Goal: Use online tool/utility: Utilize a website feature to perform a specific function

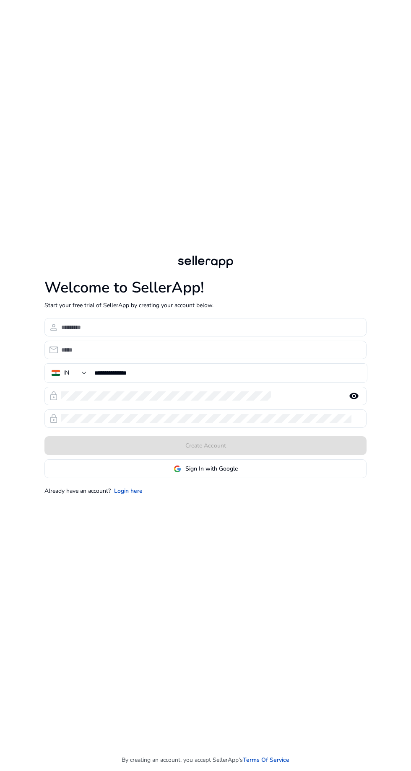
click at [139, 479] on span at bounding box center [205, 469] width 321 height 20
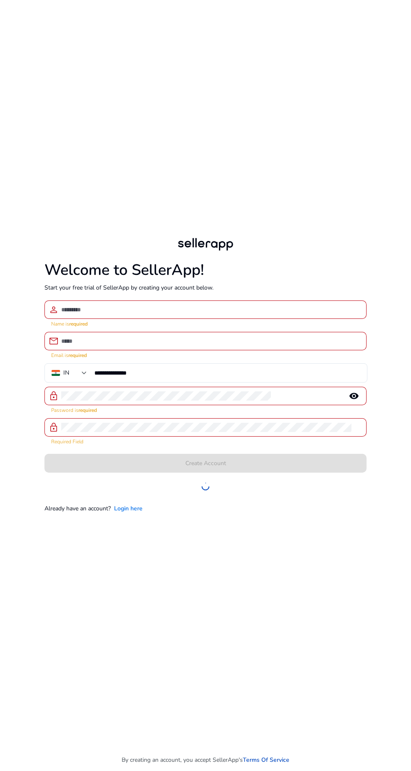
click at [140, 513] on link "Login here" at bounding box center [128, 508] width 29 height 9
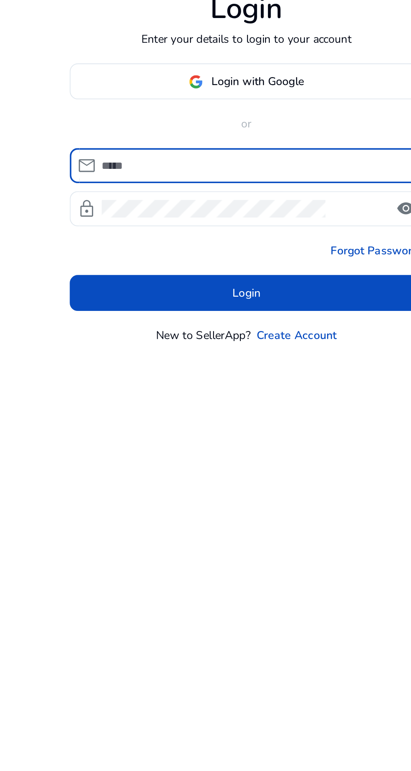
click at [257, 352] on span at bounding box center [205, 342] width 185 height 20
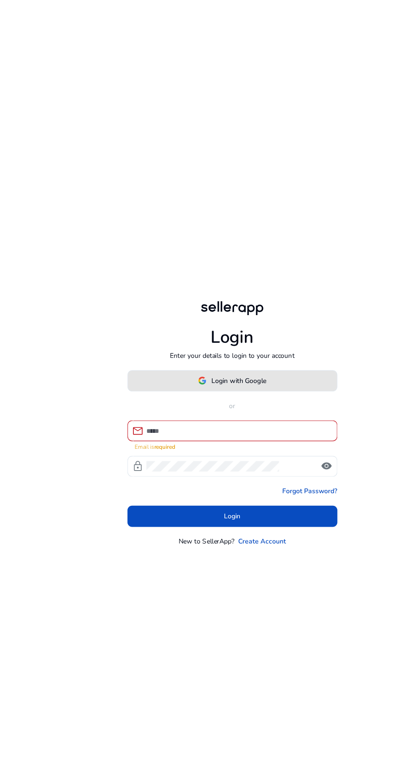
click at [249, 347] on span at bounding box center [205, 337] width 185 height 20
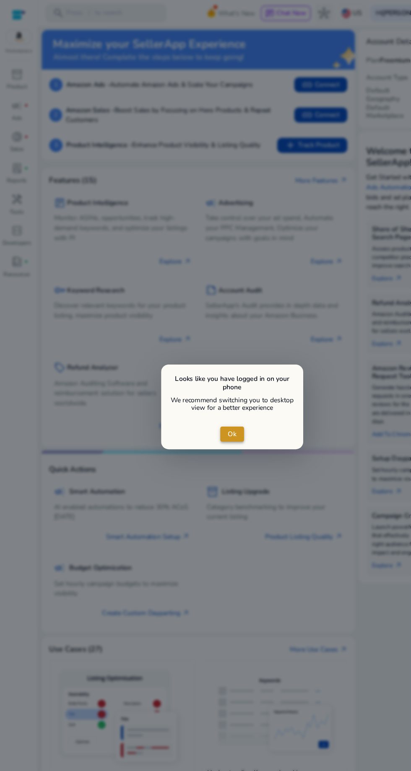
click at [215, 380] on span "close dialog" at bounding box center [205, 384] width 21 height 20
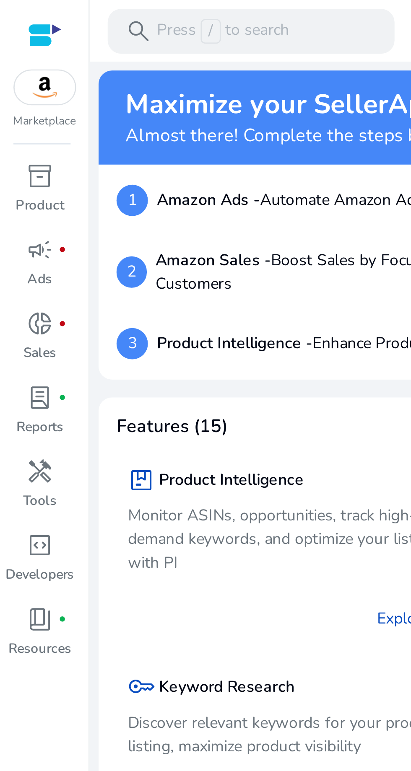
click at [17, 178] on span "handyman" at bounding box center [15, 176] width 10 height 10
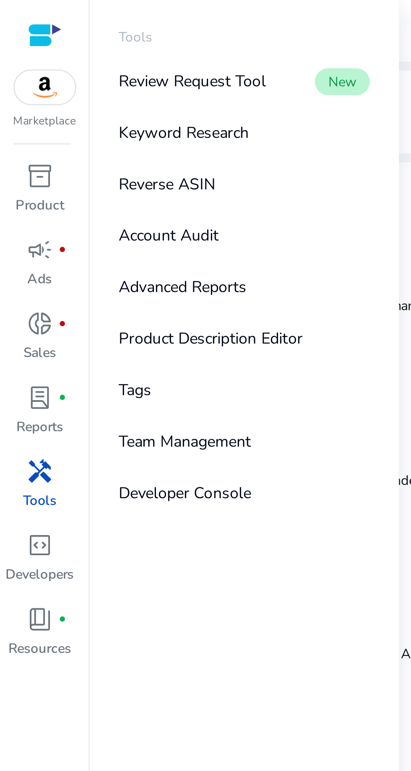
click at [105, 67] on link "Reverse ASIN" at bounding box center [91, 69] width 107 height 19
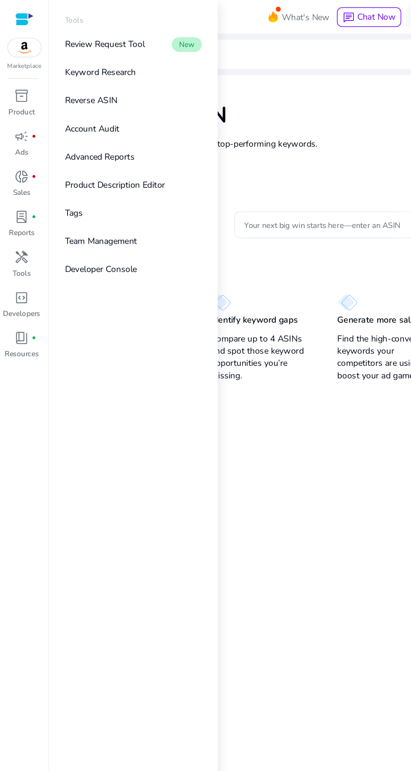
click at [97, 77] on link "Reverse ASIN" at bounding box center [91, 69] width 107 height 19
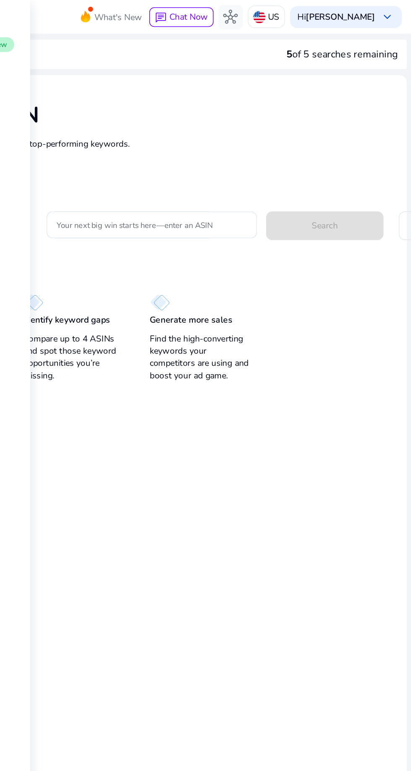
click at [340, 77] on h1 "Reverse ASIN" at bounding box center [228, 79] width 341 height 18
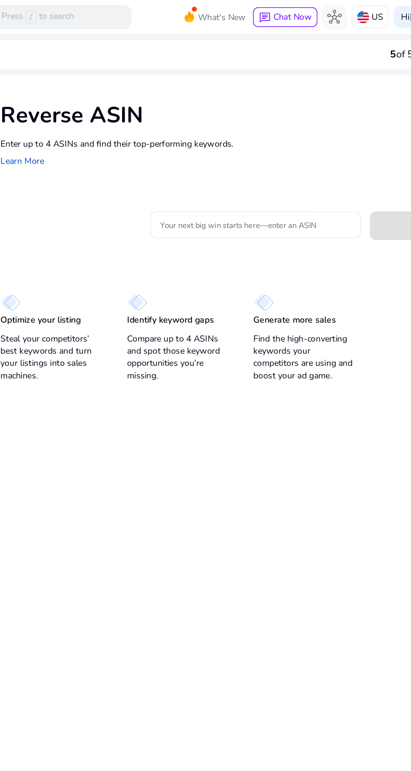
scroll to position [2, 0]
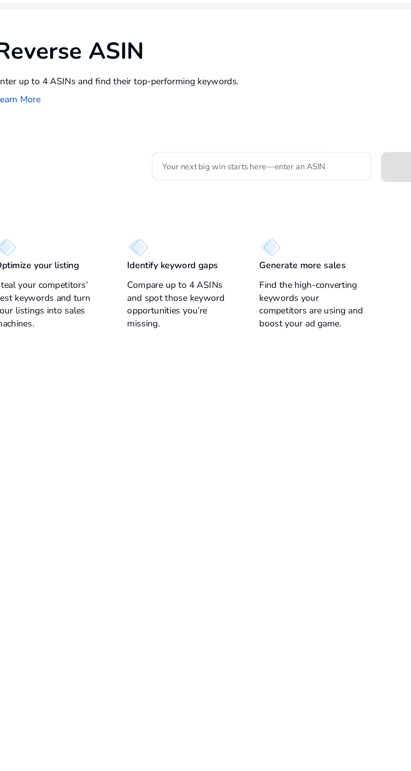
click at [202, 150] on input "Your next big win starts here—enter an ASIN" at bounding box center [232, 154] width 131 height 9
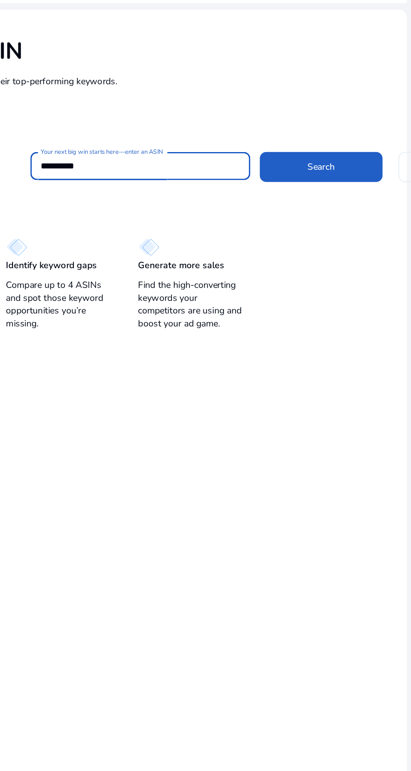
click at [366, 147] on span at bounding box center [351, 155] width 80 height 20
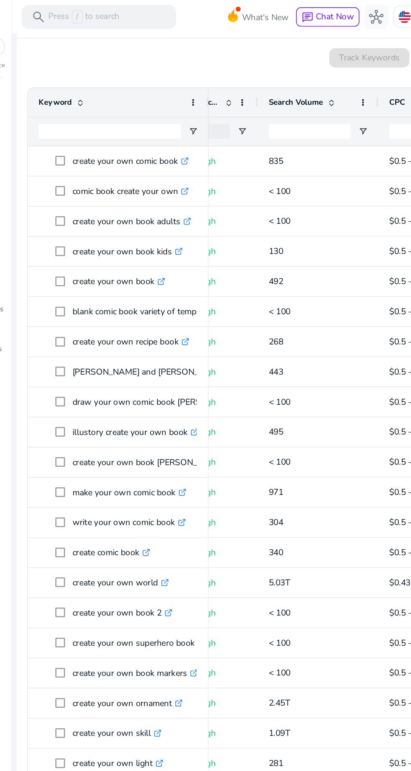
scroll to position [0, 0]
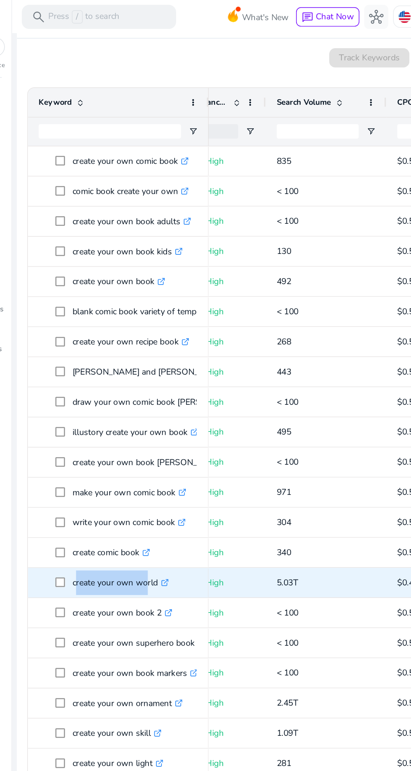
click at [32, 462] on div "inventory_2 Product campaign fiber_manual_record Ads donut_small fiber_manual_r…" at bounding box center [16, 415] width 33 height 712
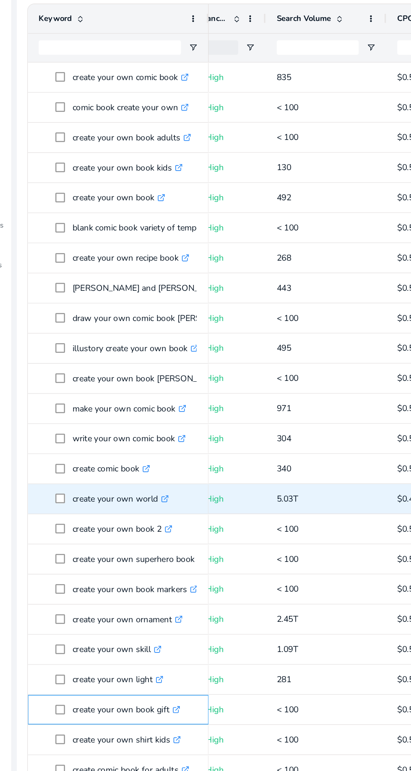
click at [46, 547] on div "create your own book gift .st0{fill:#2c8af8}" at bounding box center [107, 552] width 126 height 21
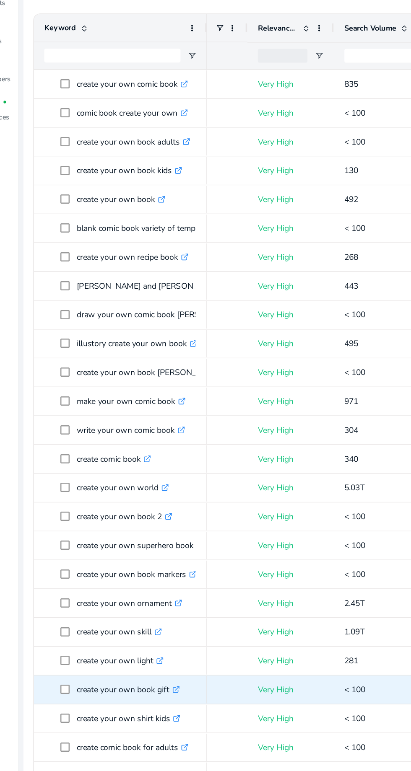
scroll to position [0, 51]
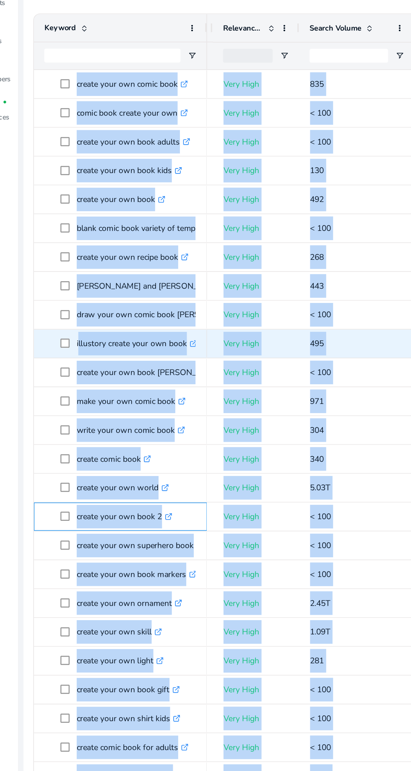
click at [47, 529] on div "create your own book 2 .st0{fill:#2c8af8}" at bounding box center [107, 533] width 126 height 21
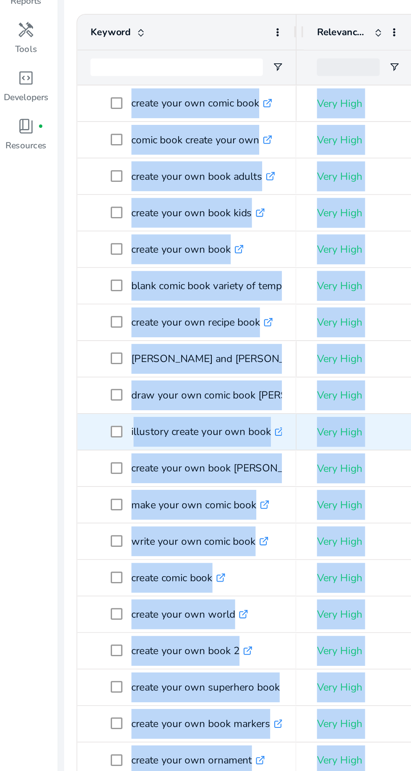
click at [13, 519] on div "inventory_2 Product campaign fiber_manual_record Ads donut_small fiber_manual_r…" at bounding box center [16, 415] width 33 height 712
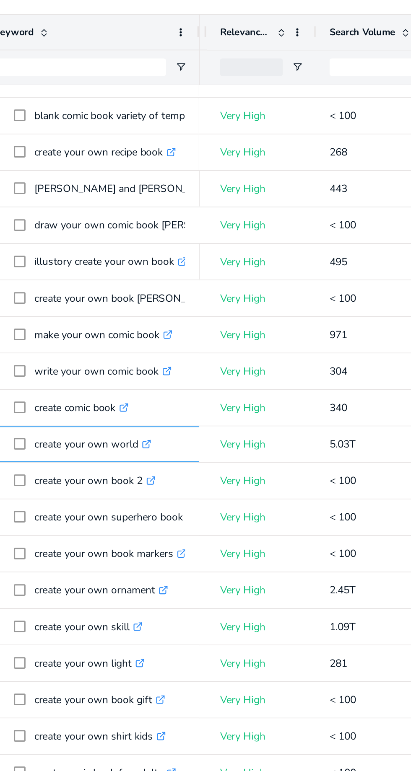
click at [140, 413] on icon at bounding box center [140, 413] width 3 height 3
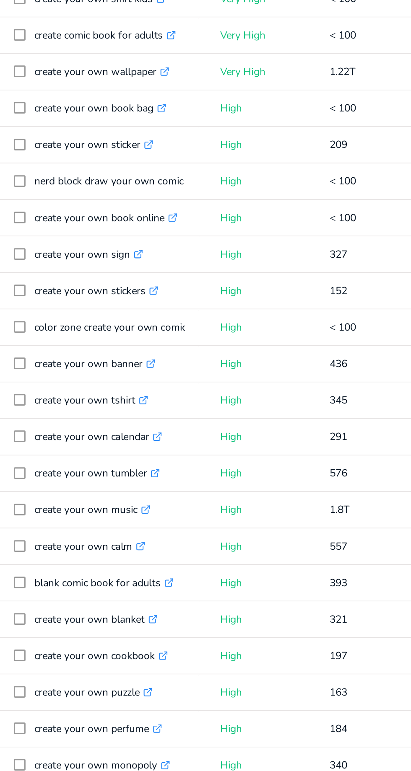
scroll to position [106, 0]
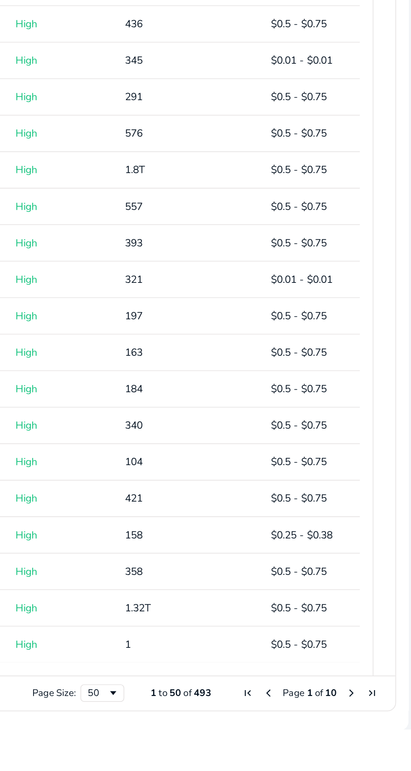
click at [371, 751] on span "Next Page" at bounding box center [374, 750] width 7 height 7
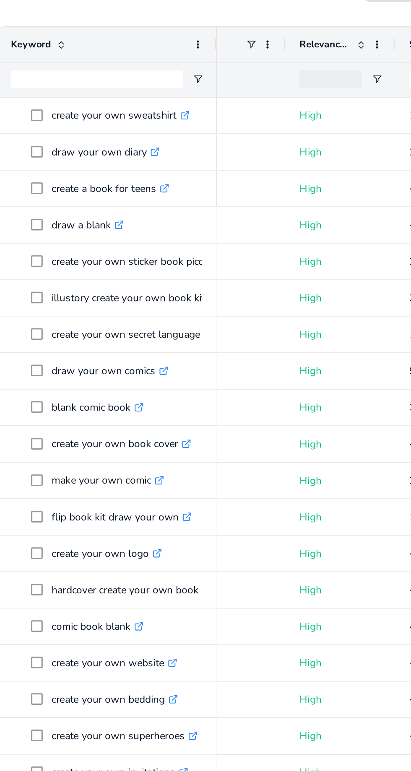
scroll to position [0, 91]
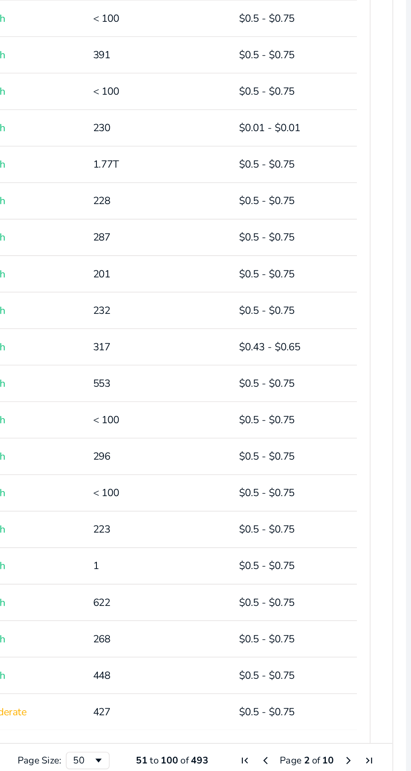
click at [371, 750] on span "Next Page" at bounding box center [374, 750] width 7 height 7
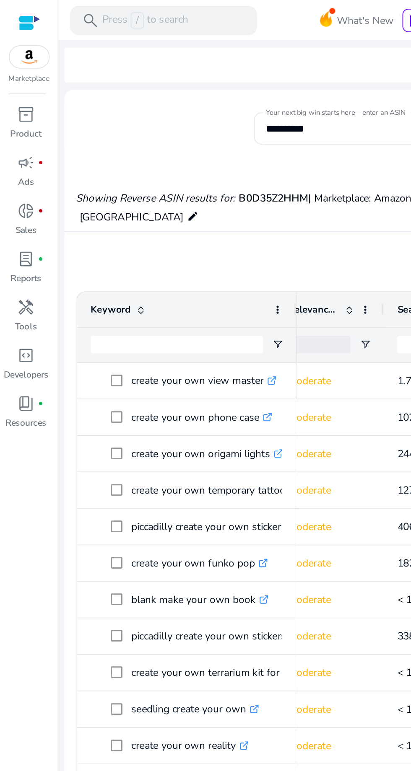
click at [207, 70] on input "**********" at bounding box center [223, 73] width 140 height 9
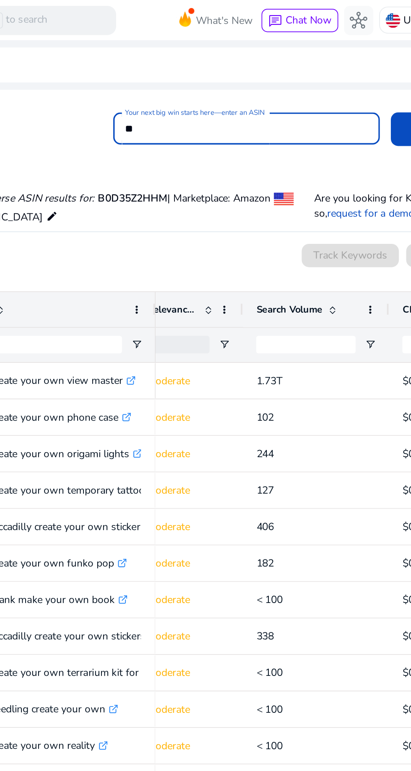
type input "*"
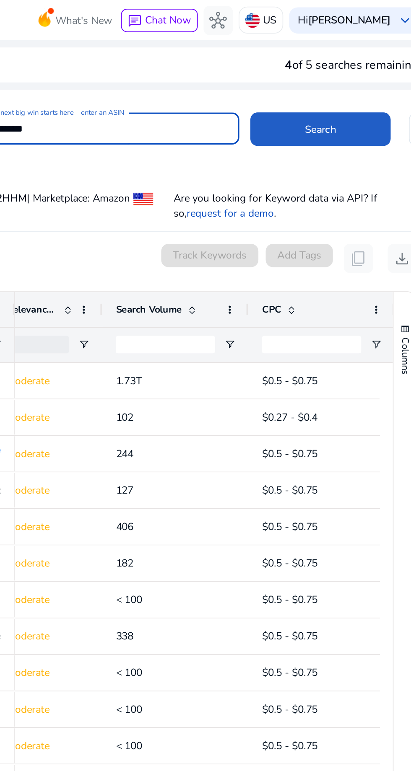
type input "**********"
click at [356, 74] on span at bounding box center [345, 74] width 80 height 20
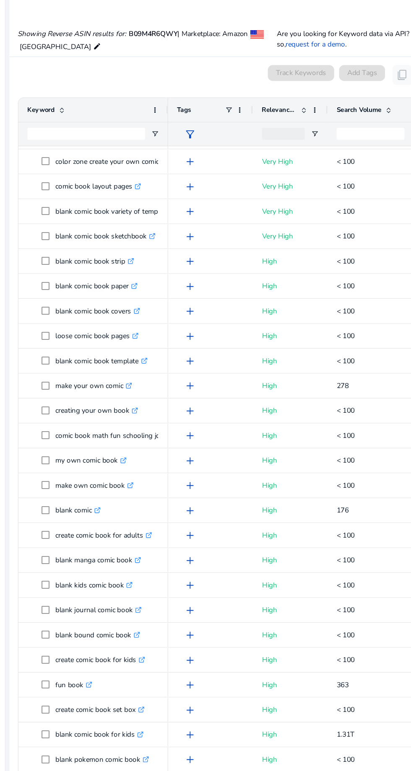
scroll to position [106, 0]
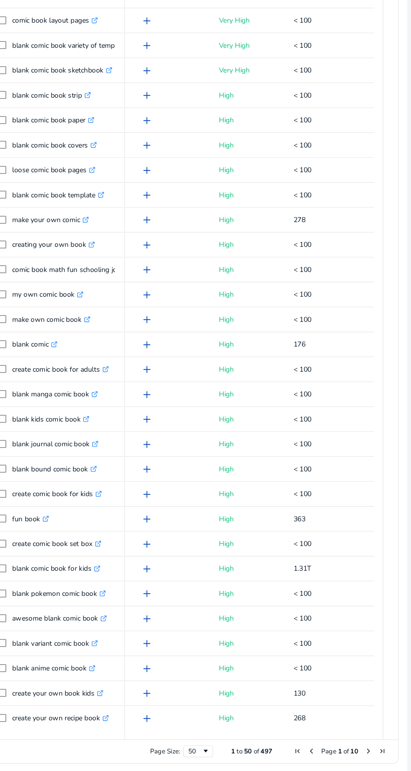
click at [371, 750] on span "Next Page" at bounding box center [374, 750] width 7 height 7
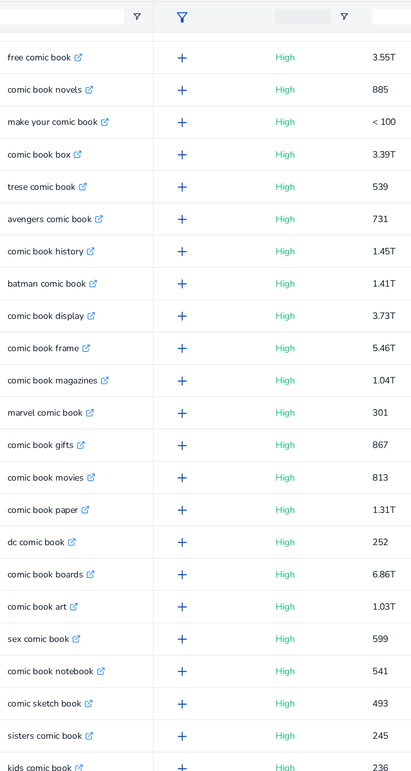
scroll to position [0, 0]
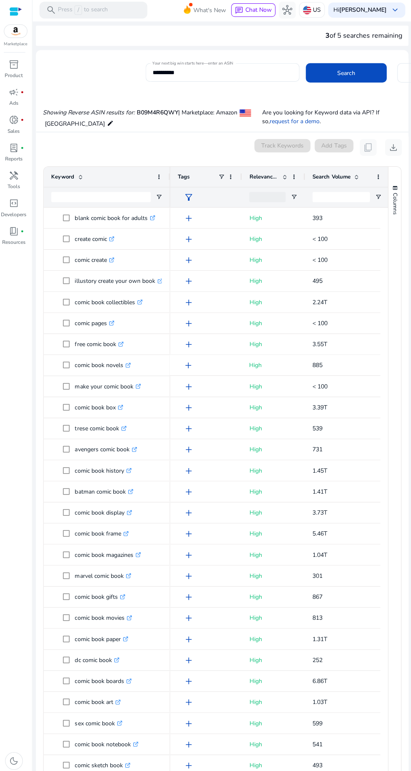
click at [199, 62] on mat-label "Your next big win starts here—enter an ASIN" at bounding box center [193, 65] width 80 height 6
click at [199, 69] on input "**********" at bounding box center [223, 73] width 140 height 9
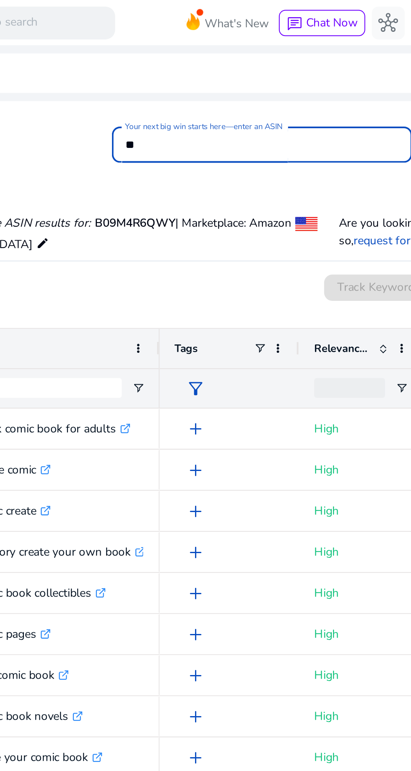
type input "*"
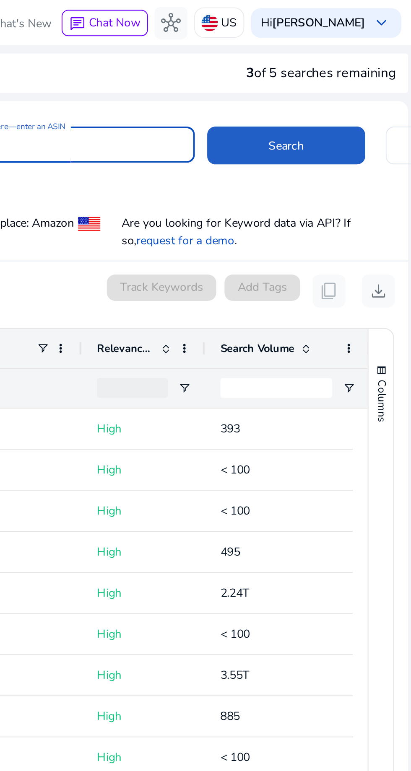
type input "**********"
click at [351, 74] on span "Search" at bounding box center [345, 74] width 18 height 9
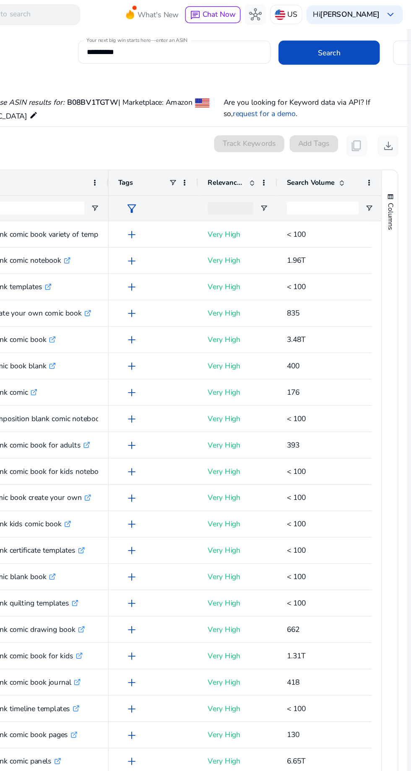
scroll to position [5, 0]
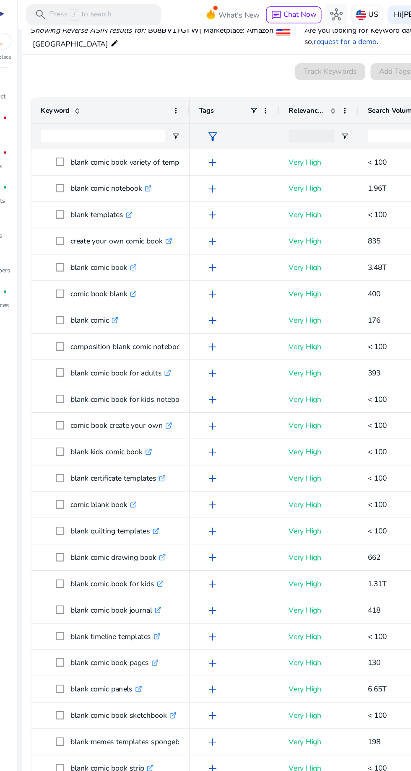
click at [31, 601] on div "inventory_2 Product campaign fiber_manual_record Ads donut_small fiber_manual_r…" at bounding box center [16, 415] width 33 height 712
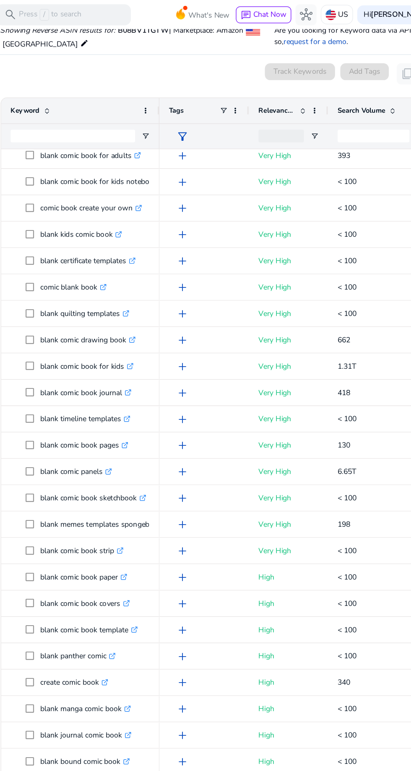
scroll to position [271, 0]
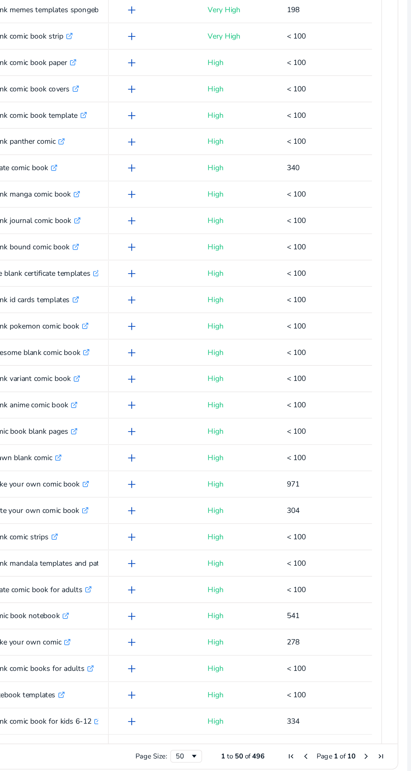
click at [371, 750] on span "Next Page" at bounding box center [374, 750] width 7 height 7
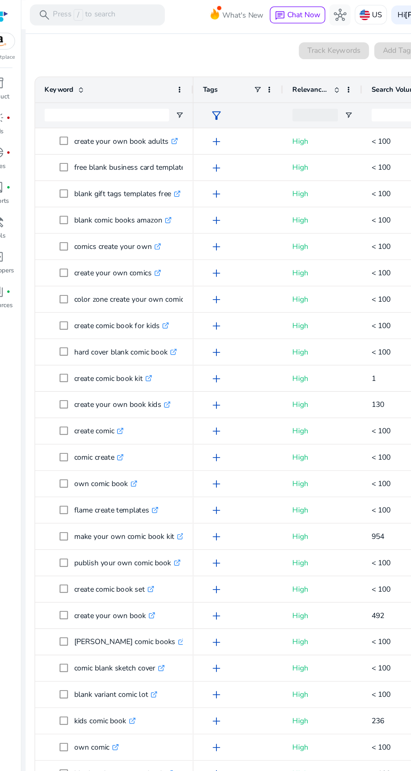
scroll to position [0, 59]
